Goal: Find specific page/section: Find specific page/section

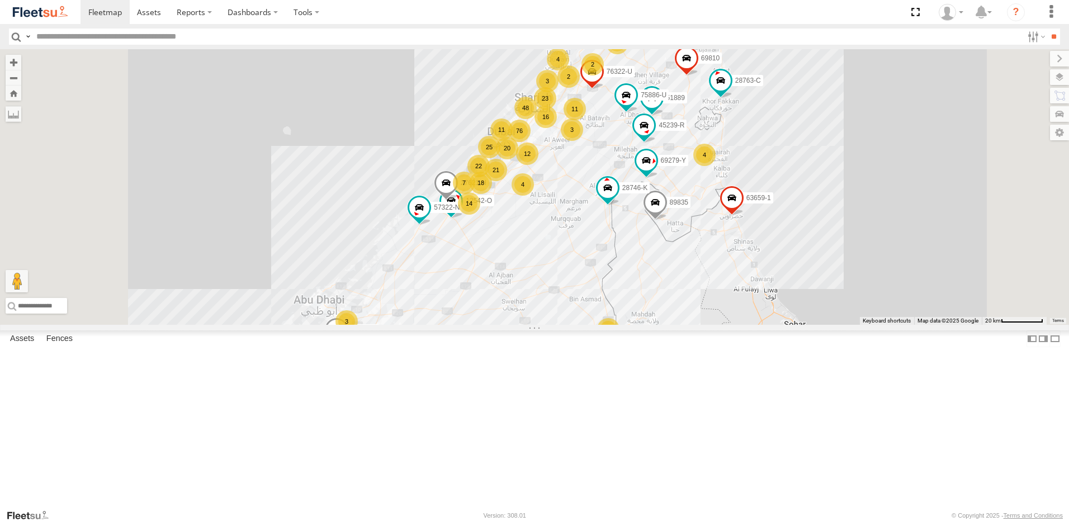
click at [744, 216] on span at bounding box center [732, 201] width 25 height 30
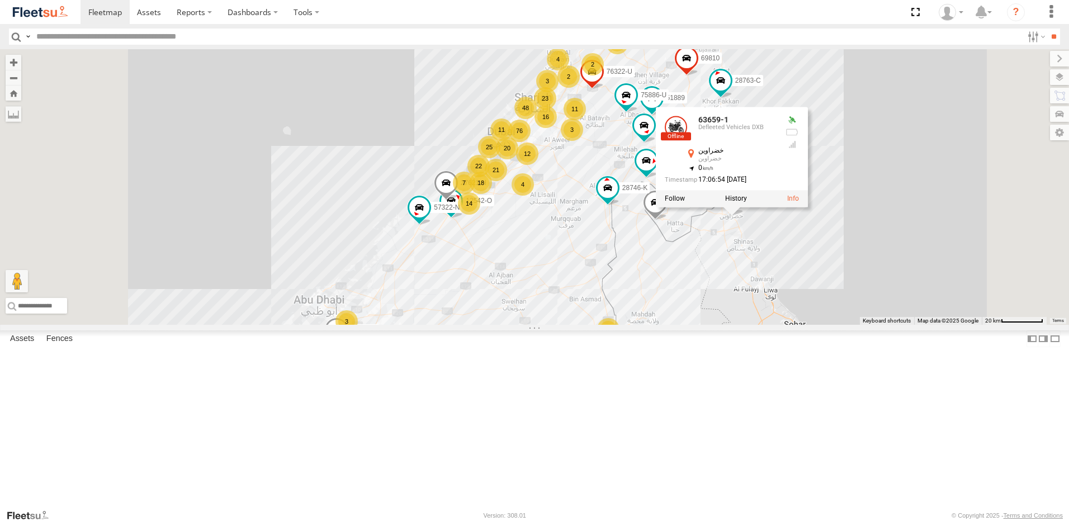
click at [808, 207] on div at bounding box center [732, 199] width 152 height 17
click at [799, 203] on link at bounding box center [793, 199] width 12 height 8
